Goal: Find specific page/section

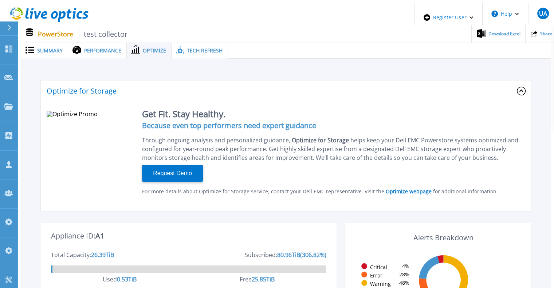
click at [41, 48] on span "Summary" at bounding box center [49, 50] width 25 height 5
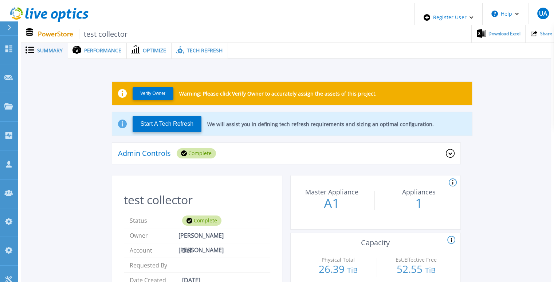
click at [204, 48] on span "Tech Refresh" at bounding box center [205, 50] width 36 height 5
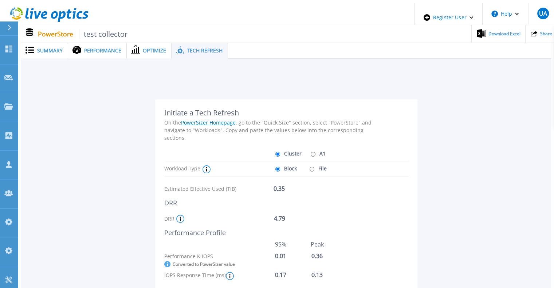
drag, startPoint x: 204, startPoint y: 47, endPoint x: 216, endPoint y: 59, distance: 17.5
click at [204, 48] on span "Tech Refresh" at bounding box center [205, 50] width 36 height 5
click at [53, 42] on div "Summary" at bounding box center [44, 50] width 47 height 17
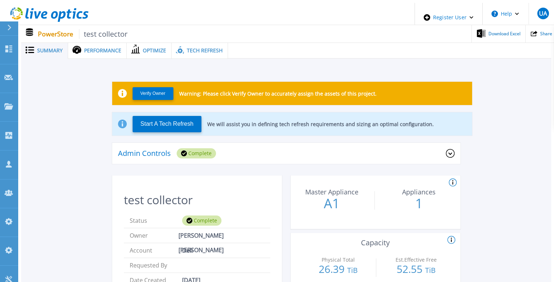
click at [273, 150] on div "Admin Controls Complete" at bounding box center [282, 154] width 328 height 10
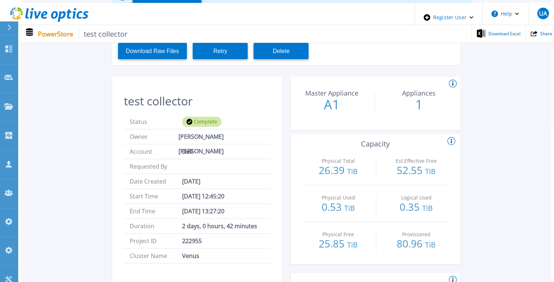
scroll to position [128, 0]
drag, startPoint x: 343, startPoint y: 151, endPoint x: 345, endPoint y: 213, distance: 61.9
click at [345, 222] on div "Physical Free 25.85 TiB" at bounding box center [338, 240] width 65 height 36
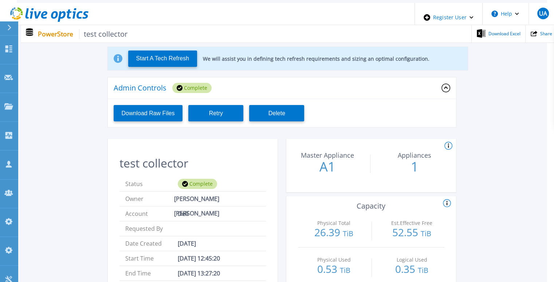
scroll to position [72, 4]
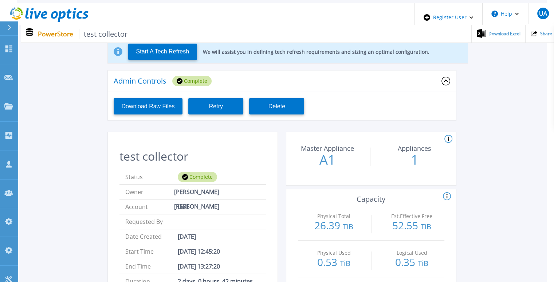
click at [161, 245] on span "Start Time" at bounding box center [151, 252] width 52 height 15
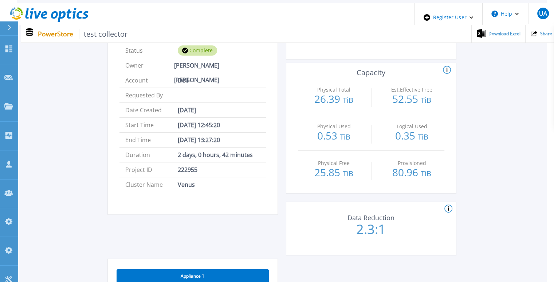
scroll to position [199, 4]
click at [361, 175] on div "Physical Free 25.85 TiB" at bounding box center [333, 169] width 65 height 36
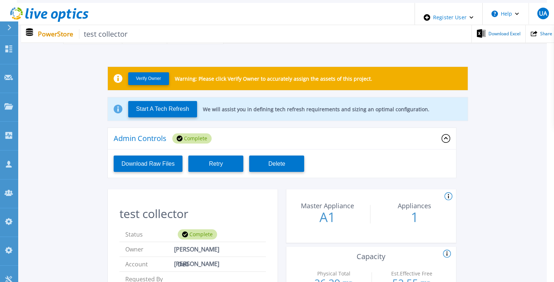
scroll to position [0, 4]
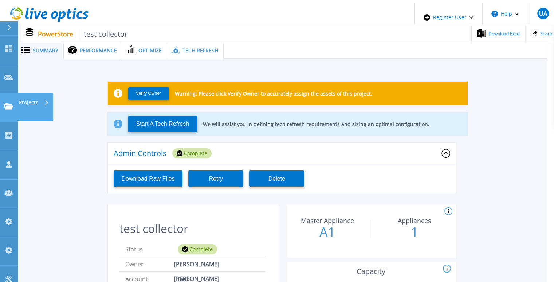
click at [5, 93] on link "Projects Projects" at bounding box center [9, 107] width 18 height 29
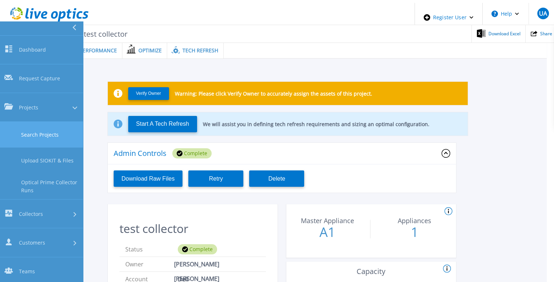
click at [39, 122] on link "Search Projects" at bounding box center [41, 135] width 83 height 26
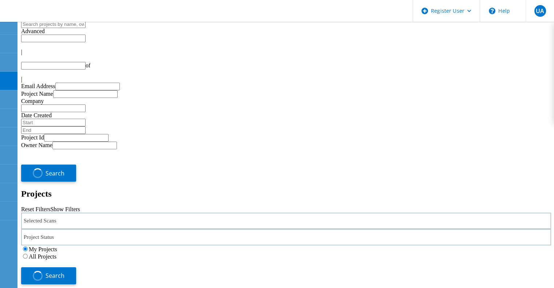
type input "1"
